Goal: Information Seeking & Learning: Learn about a topic

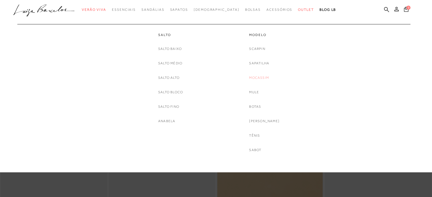
click at [265, 78] on link "Mocassim" at bounding box center [259, 78] width 20 height 6
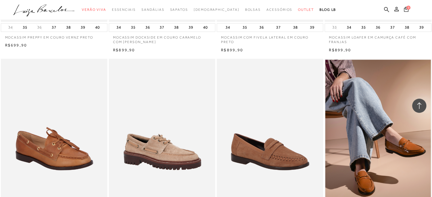
scroll to position [966, 0]
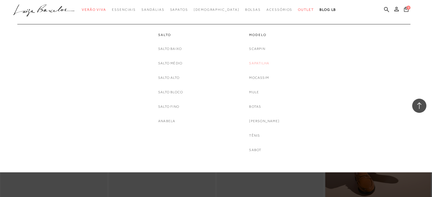
click at [262, 63] on link "Sapatilha" at bounding box center [259, 63] width 20 height 6
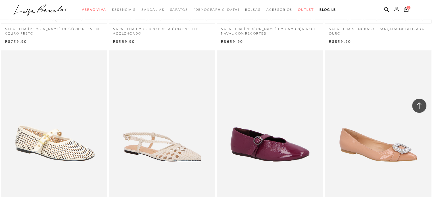
scroll to position [977, 0]
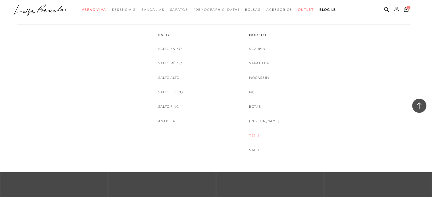
click at [258, 134] on link "Tênis" at bounding box center [254, 136] width 11 height 6
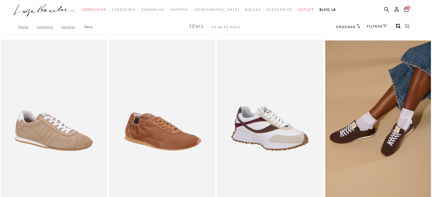
click at [265, 28] on div "Home Categoria SAPATOS Tênis Tênis 24 de 25 itens Ordenar Ordenar por Padrão La…" at bounding box center [216, 27] width 432 height 15
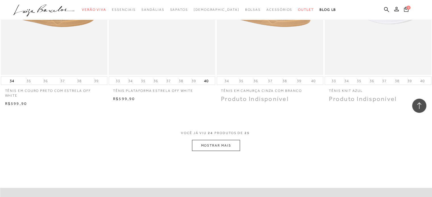
scroll to position [1113, 0]
click at [218, 147] on button "MOSTRAR MAIS" at bounding box center [216, 145] width 48 height 11
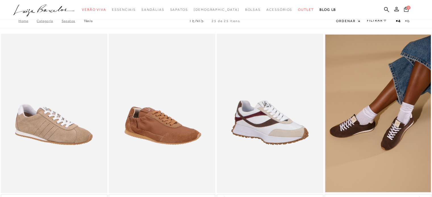
scroll to position [0, 0]
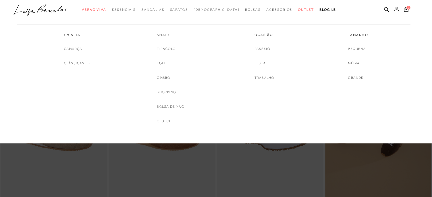
click at [245, 11] on span "Bolsas" at bounding box center [253, 10] width 16 height 4
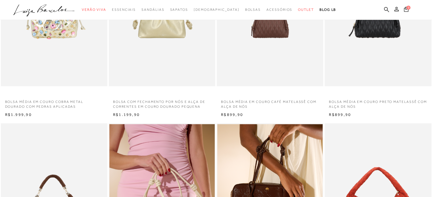
scroll to position [56, 0]
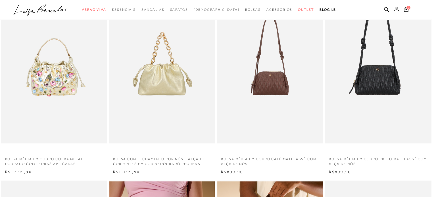
click at [217, 11] on span "[DEMOGRAPHIC_DATA]" at bounding box center [217, 10] width 46 height 4
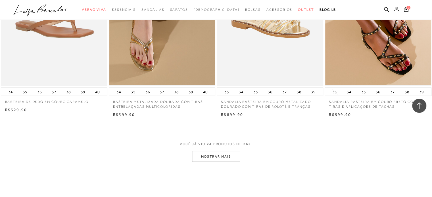
scroll to position [1113, 0]
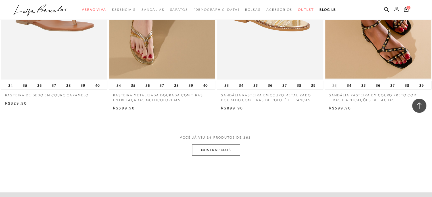
click at [219, 153] on button "MOSTRAR MAIS" at bounding box center [216, 150] width 48 height 11
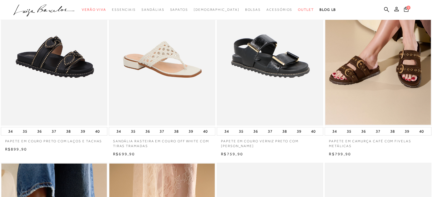
scroll to position [0, 0]
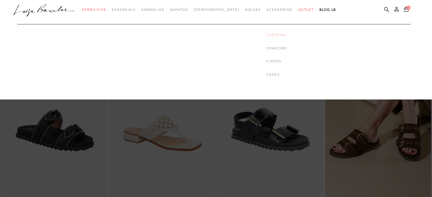
click at [266, 35] on link "Carteira" at bounding box center [276, 35] width 20 height 5
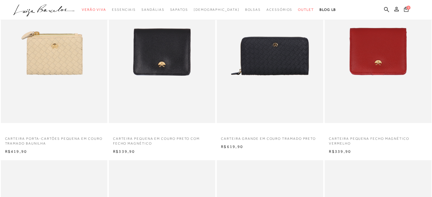
scroll to position [273, 0]
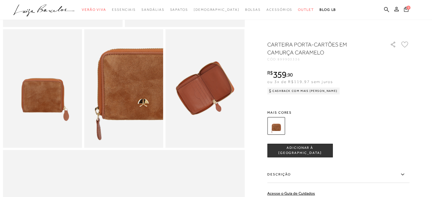
scroll to position [193, 0]
